Goal: Transaction & Acquisition: Obtain resource

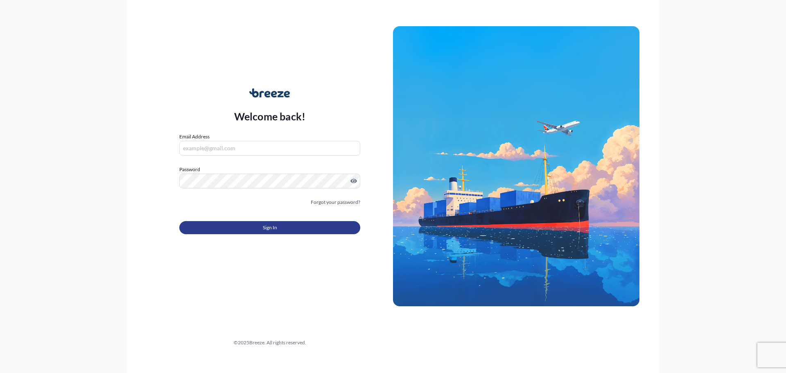
type input "[PERSON_NAME][EMAIL_ADDRESS][DOMAIN_NAME]"
click at [267, 228] on span "Sign In" at bounding box center [270, 228] width 14 height 8
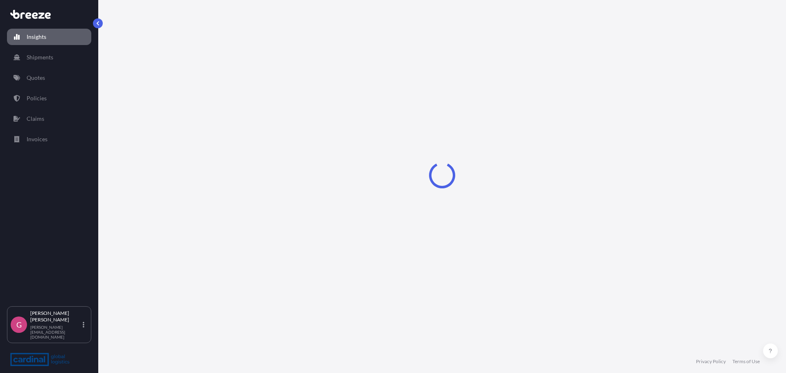
select select "2025"
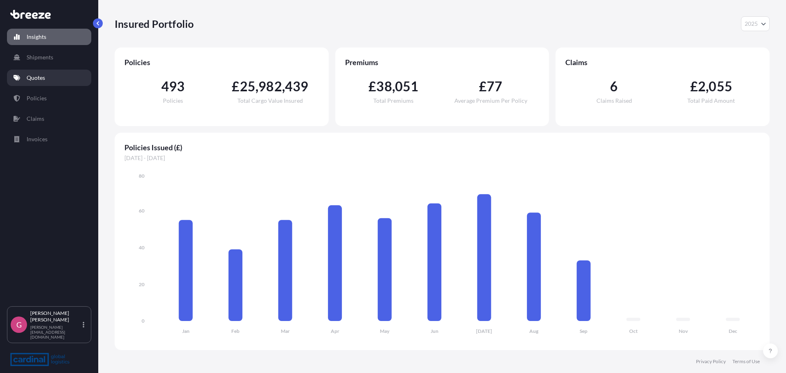
click at [39, 81] on p "Quotes" at bounding box center [36, 78] width 18 height 8
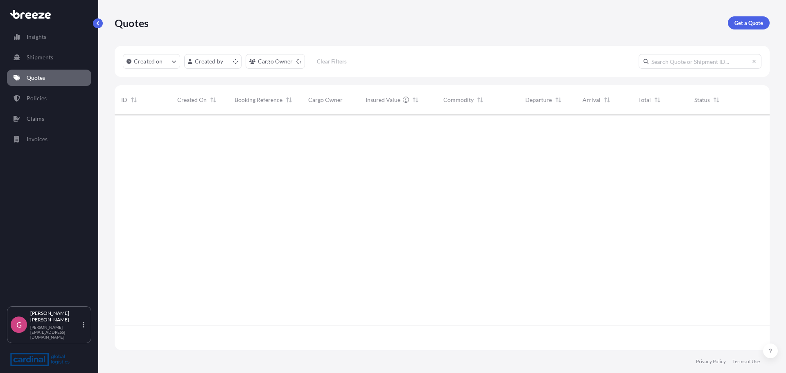
scroll to position [234, 649]
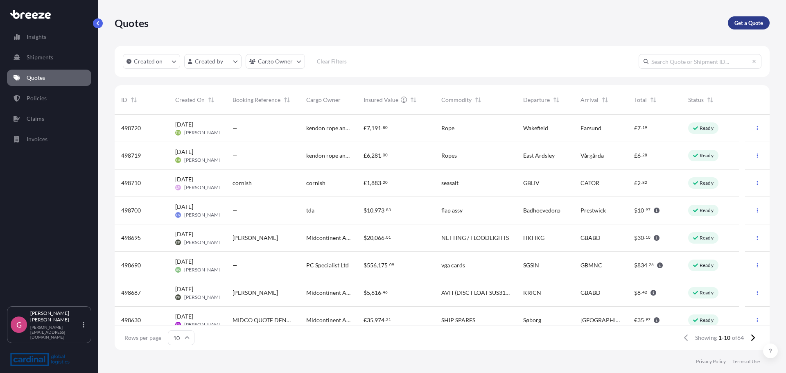
click at [748, 22] on p "Get a Quote" at bounding box center [748, 23] width 29 height 8
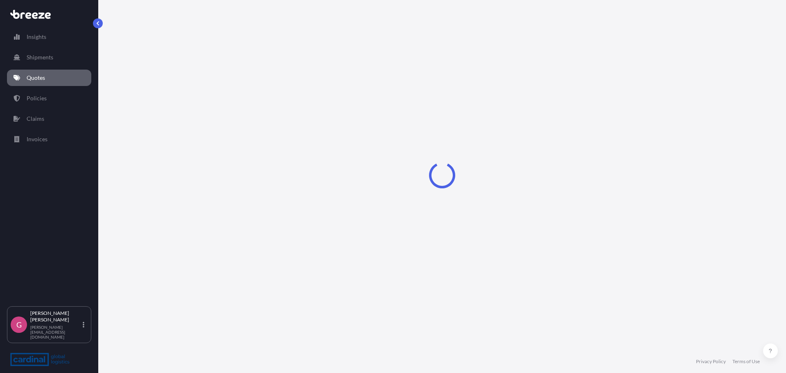
select select "Sea"
select select "1"
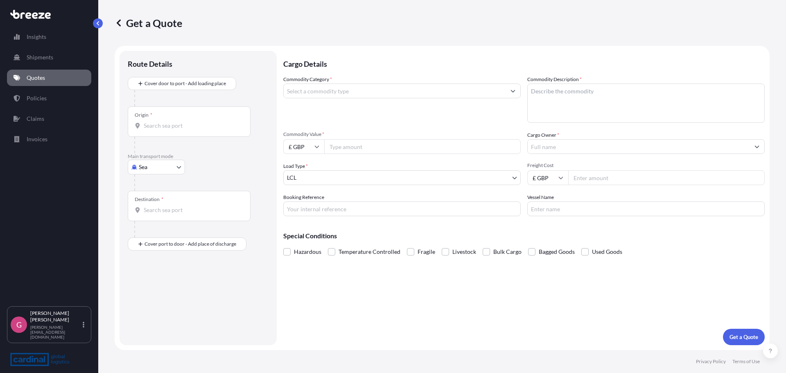
click at [177, 126] on input "Origin *" at bounding box center [192, 126] width 97 height 8
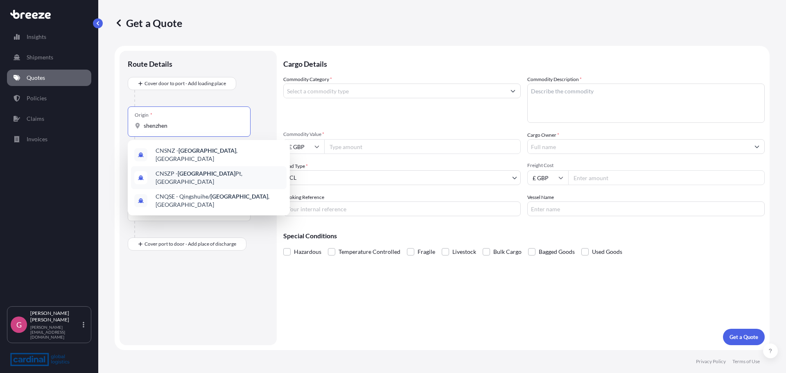
click at [217, 172] on span "CNSZP - Shenzhen Pt, [GEOGRAPHIC_DATA]" at bounding box center [220, 177] width 128 height 16
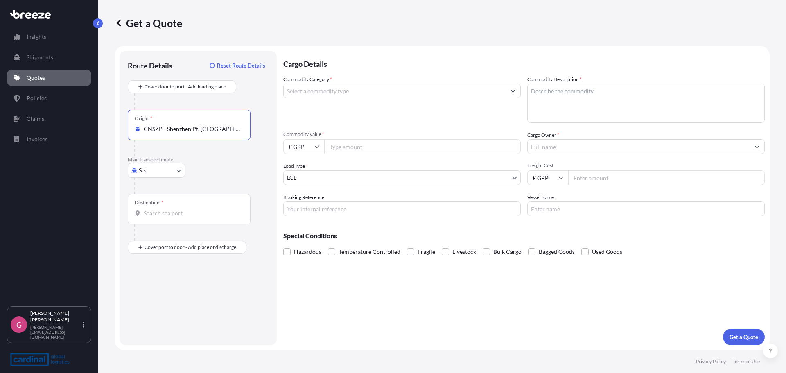
type input "CNSZP - Shenzhen Pt, [GEOGRAPHIC_DATA]"
click at [174, 204] on div "Destination *" at bounding box center [189, 209] width 123 height 30
click at [174, 209] on input "Destination *" at bounding box center [192, 213] width 97 height 8
type input "GBBLK - [GEOGRAPHIC_DATA], [GEOGRAPHIC_DATA]"
click at [341, 85] on input "Commodity Category *" at bounding box center [395, 91] width 222 height 15
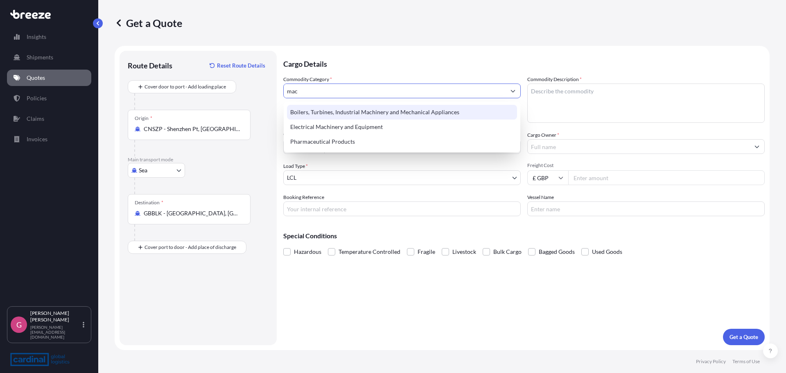
click at [361, 109] on div "Boilers, Turbines, Industrial Machinery and Mechanical Appliances" at bounding box center [402, 112] width 230 height 15
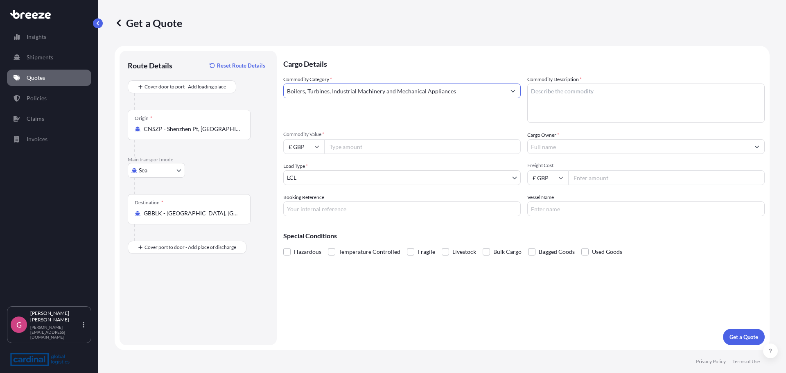
type input "Boilers, Turbines, Industrial Machinery and Mechanical Appliances"
click at [345, 144] on input "Commodity Value *" at bounding box center [422, 146] width 197 height 15
click at [297, 147] on input "£ GBP" at bounding box center [303, 146] width 41 height 15
click at [302, 202] on div "$ USD" at bounding box center [304, 204] width 34 height 16
type input "$ USD"
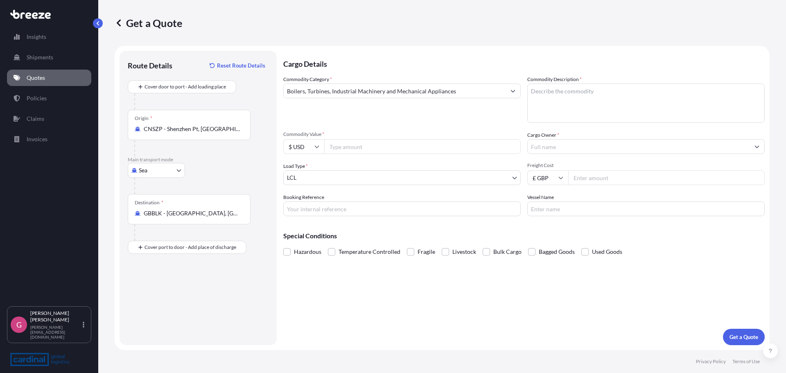
click at [359, 143] on input "Commodity Value *" at bounding box center [422, 146] width 197 height 15
type input "3700"
click at [584, 149] on input "Cargo Owner *" at bounding box center [639, 146] width 222 height 15
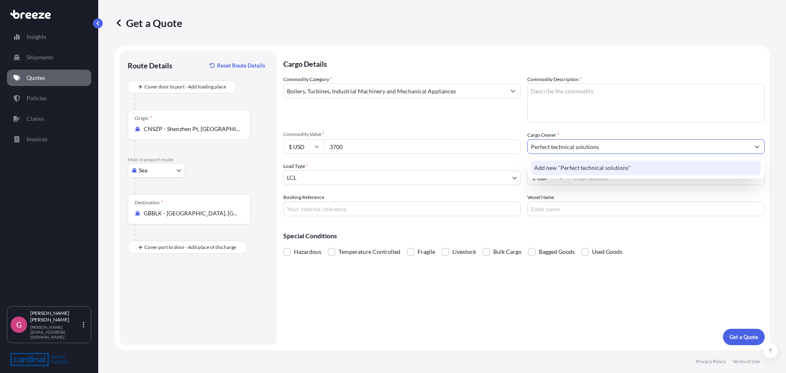
click at [582, 166] on span "Add new "Perfect technical solutions"" at bounding box center [582, 168] width 97 height 8
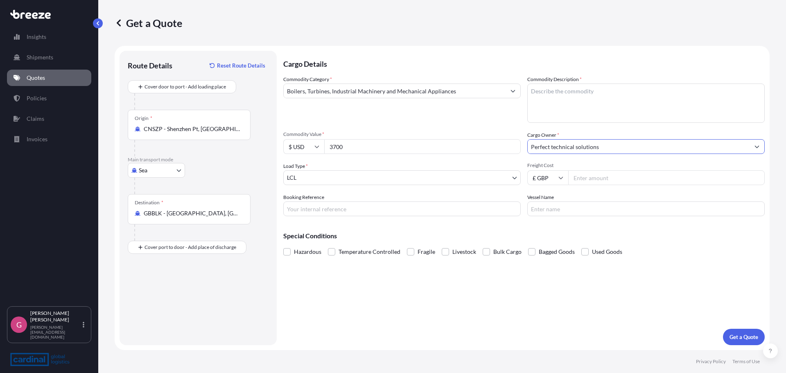
type input "Perfect technical solutions"
click at [568, 94] on textarea "Commodity Description *" at bounding box center [645, 103] width 237 height 39
click at [551, 99] on textarea "Commodity Description *" at bounding box center [645, 103] width 237 height 39
paste textarea "Double head riveting machine(wit h servo)"
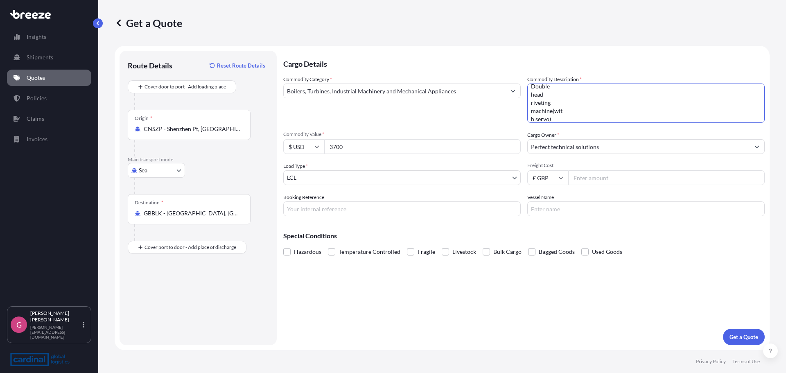
type textarea "Double head riveting machine(wit h servo)"
drag, startPoint x: 356, startPoint y: 147, endPoint x: 306, endPoint y: 147, distance: 49.5
click at [306, 147] on div "$ USD 3700" at bounding box center [401, 146] width 237 height 15
type input "4070"
click at [600, 178] on input "Freight Cost" at bounding box center [666, 177] width 197 height 15
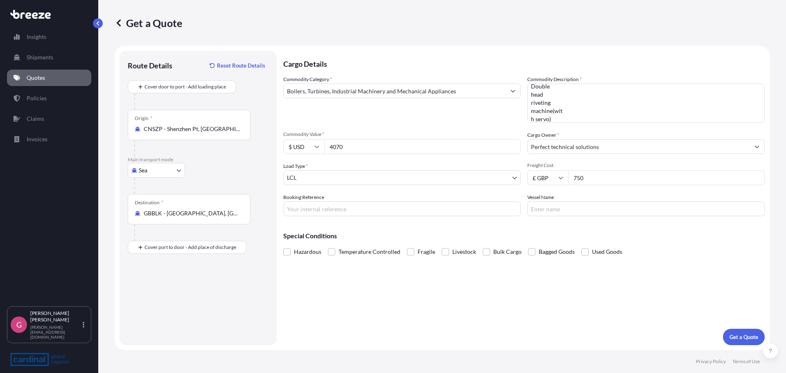
type input "750"
click at [363, 210] on input "Booking Reference" at bounding box center [401, 208] width 237 height 15
click at [547, 210] on input "Vessel Name" at bounding box center [645, 208] width 237 height 15
type input "TBC"
click at [435, 209] on input "Booking Reference" at bounding box center [401, 208] width 237 height 15
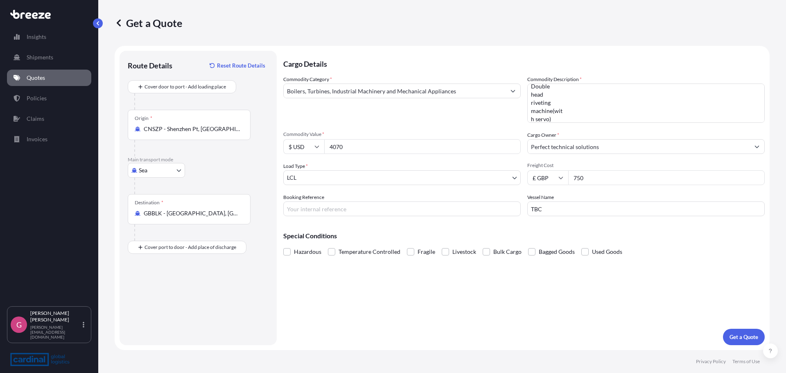
click at [327, 204] on input "Booking Reference" at bounding box center [401, 208] width 237 height 15
type input "TBC"
click at [736, 337] on p "Get a Quote" at bounding box center [744, 337] width 29 height 8
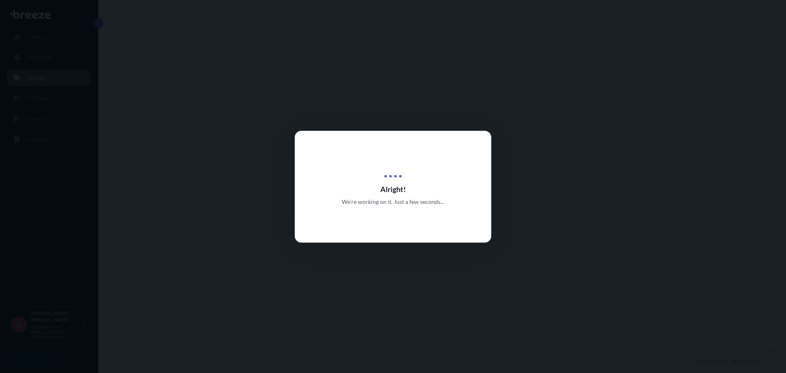
select select "Sea"
select select "1"
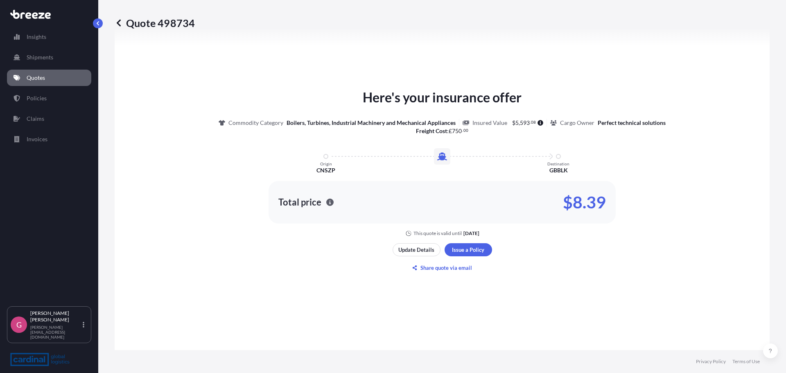
scroll to position [328, 0]
click at [423, 250] on p "Update Details" at bounding box center [416, 249] width 36 height 8
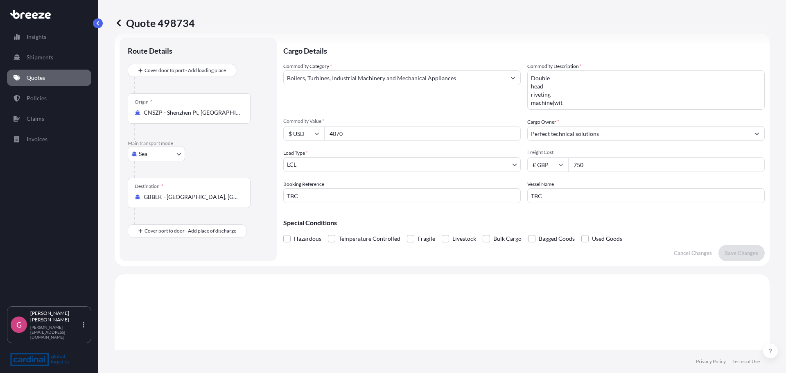
scroll to position [0, 0]
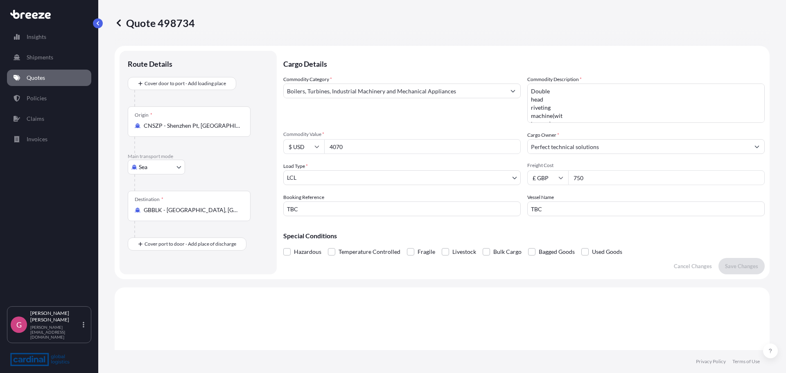
click at [54, 73] on link "Quotes" at bounding box center [49, 78] width 84 height 16
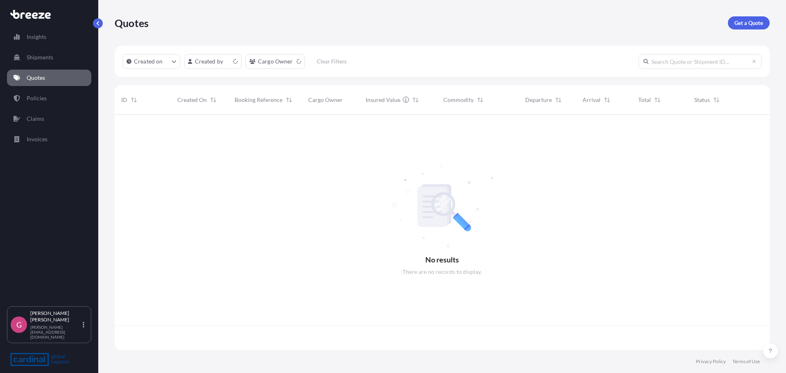
scroll to position [234, 649]
